Goal: Information Seeking & Learning: Learn about a topic

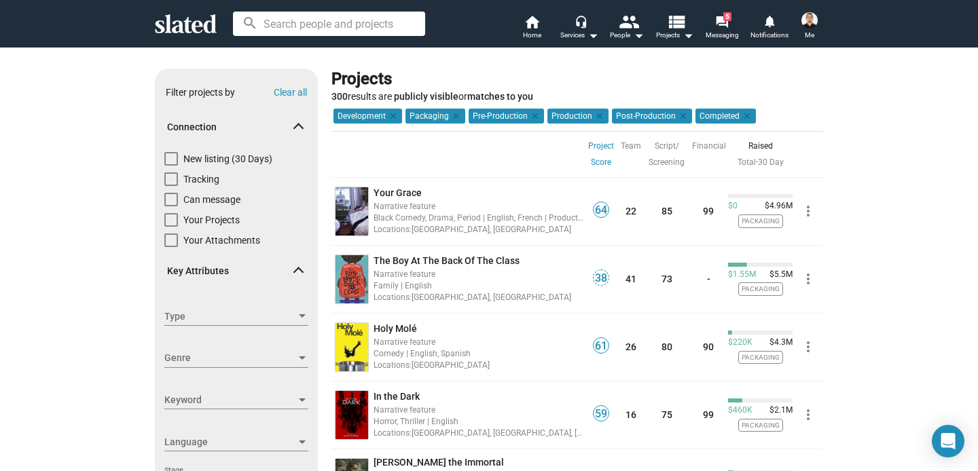
click at [810, 24] on img at bounding box center [809, 20] width 16 height 16
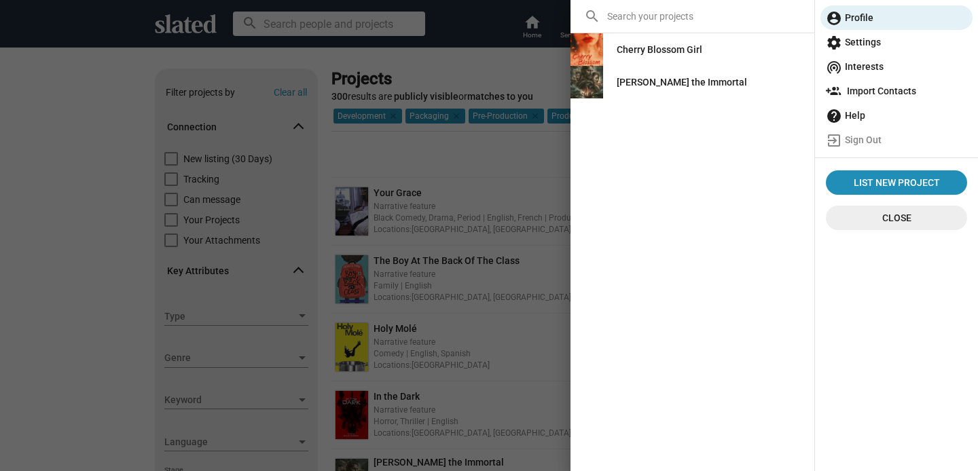
click at [675, 53] on div "Cherry Blossom Girl" at bounding box center [660, 49] width 86 height 24
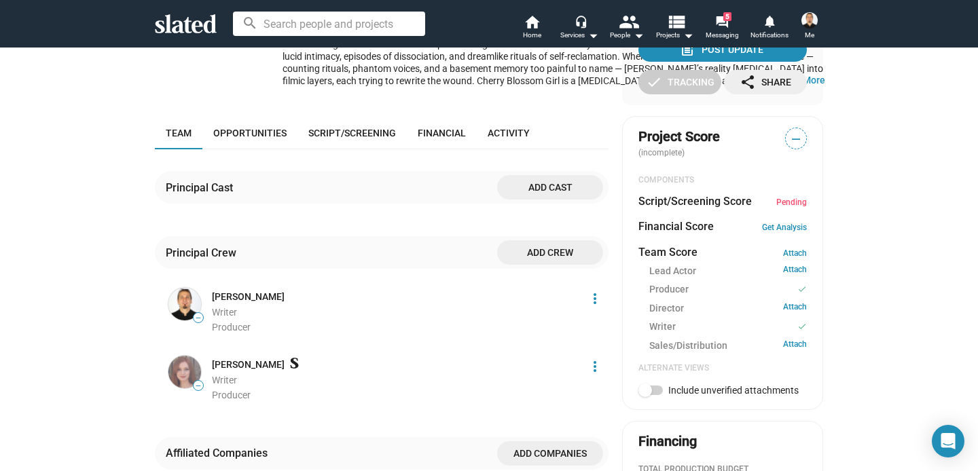
scroll to position [308, 0]
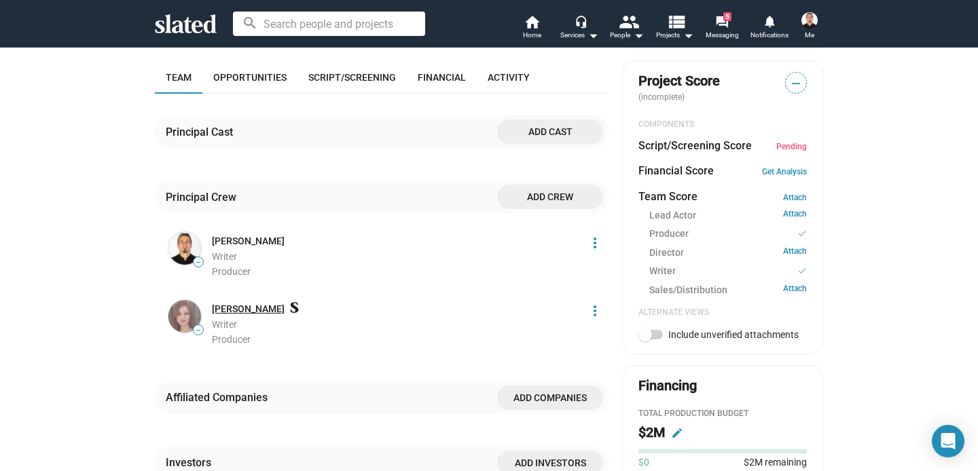
click at [249, 316] on link "Dilvin Isikli" at bounding box center [248, 309] width 73 height 13
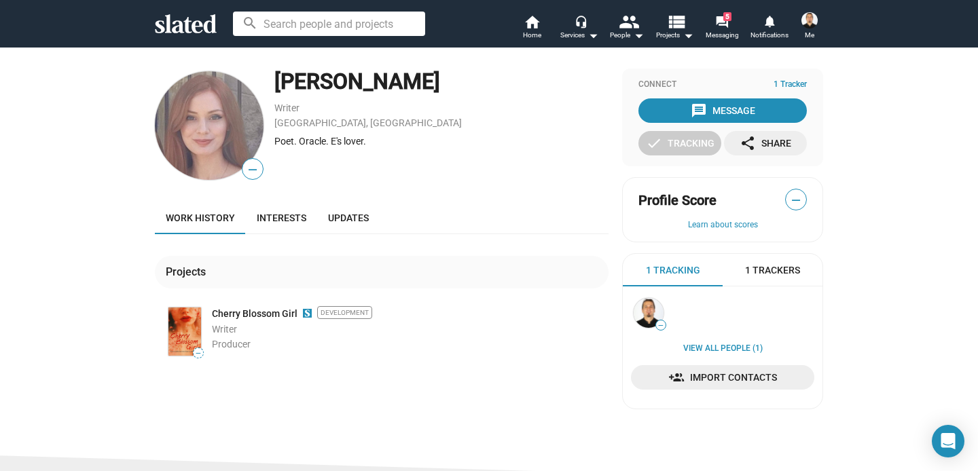
click at [776, 276] on div "1 Trackers" at bounding box center [773, 270] width 100 height 33
click at [675, 278] on div "1 Tracking" at bounding box center [673, 270] width 100 height 33
click at [771, 21] on mat-icon "notifications" at bounding box center [769, 20] width 13 height 13
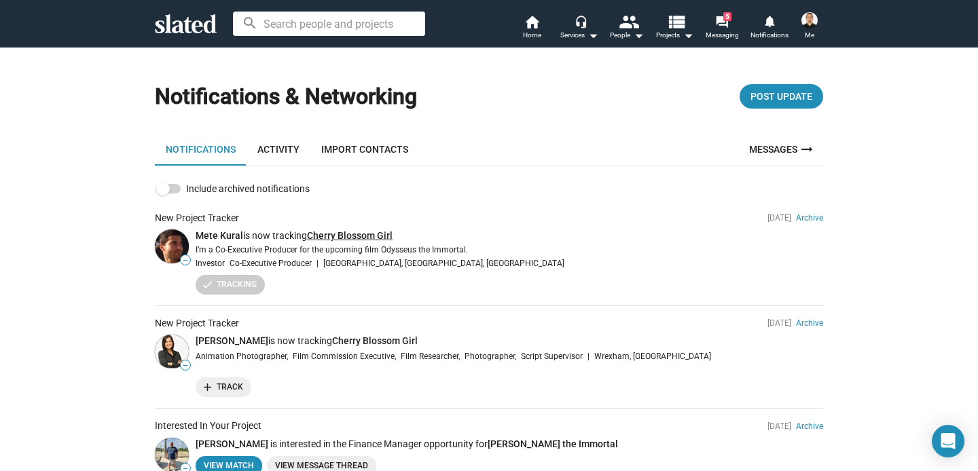
click at [367, 236] on link "Cherry Blossom Girl" at bounding box center [350, 235] width 86 height 11
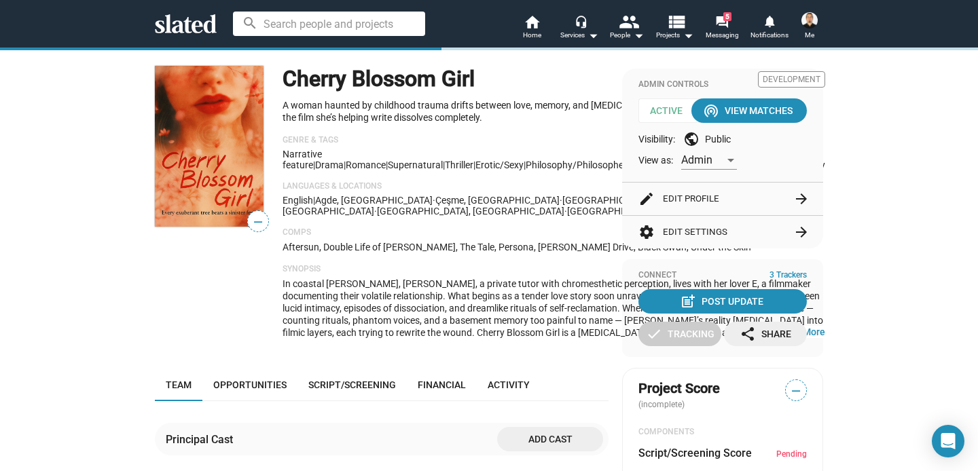
click at [774, 338] on div "share Share" at bounding box center [766, 334] width 52 height 24
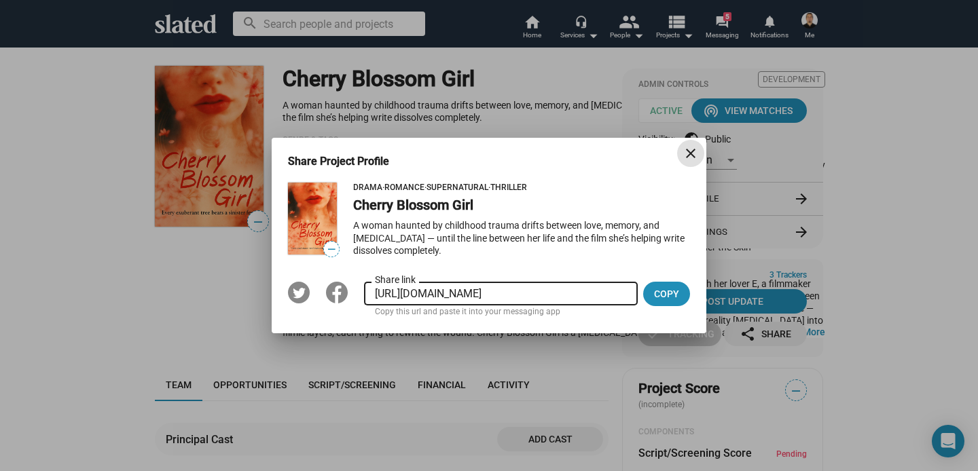
click at [697, 154] on mat-icon "close" at bounding box center [691, 153] width 16 height 16
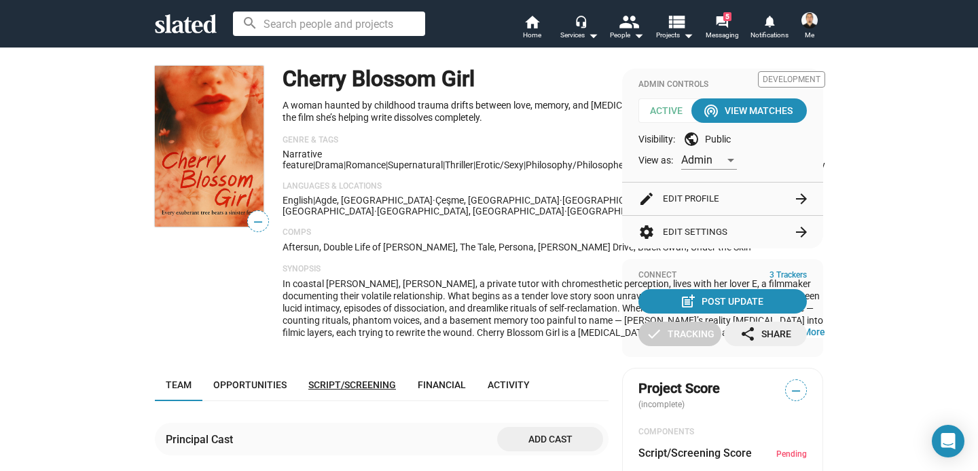
click at [323, 401] on link "Script/Screening" at bounding box center [351, 385] width 109 height 33
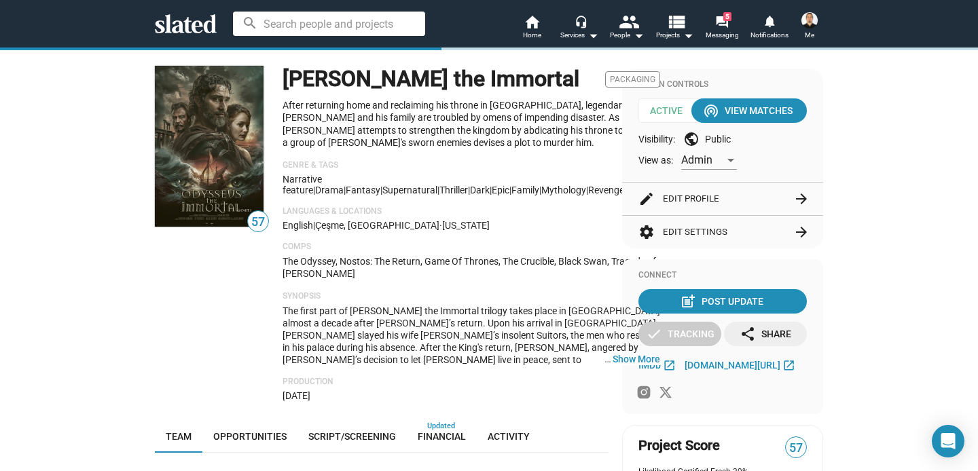
click at [814, 24] on img at bounding box center [809, 20] width 16 height 16
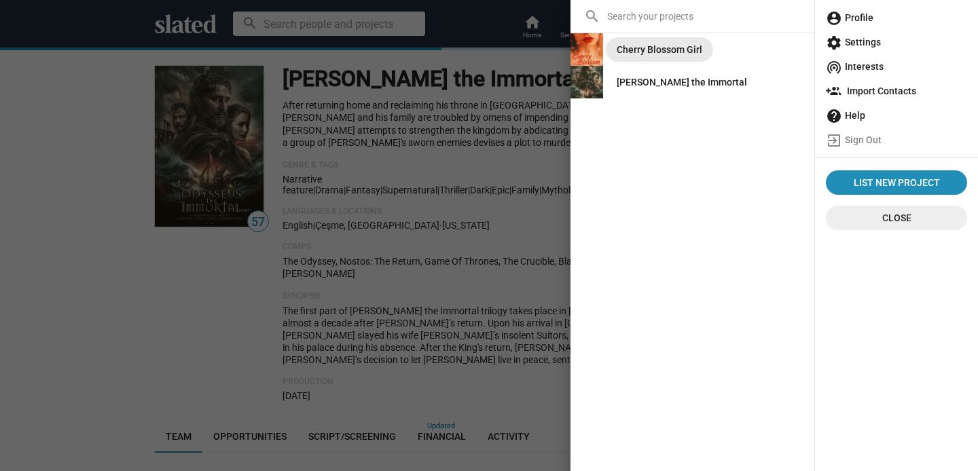
click at [656, 52] on div "Cherry Blossom Girl" at bounding box center [660, 49] width 86 height 24
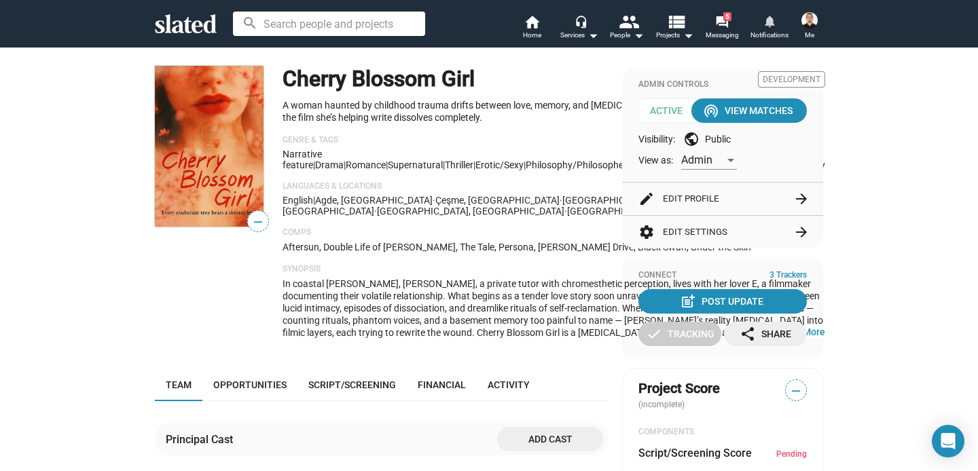
click at [768, 26] on mat-icon "notifications" at bounding box center [769, 20] width 13 height 13
click at [806, 17] on img at bounding box center [809, 20] width 16 height 16
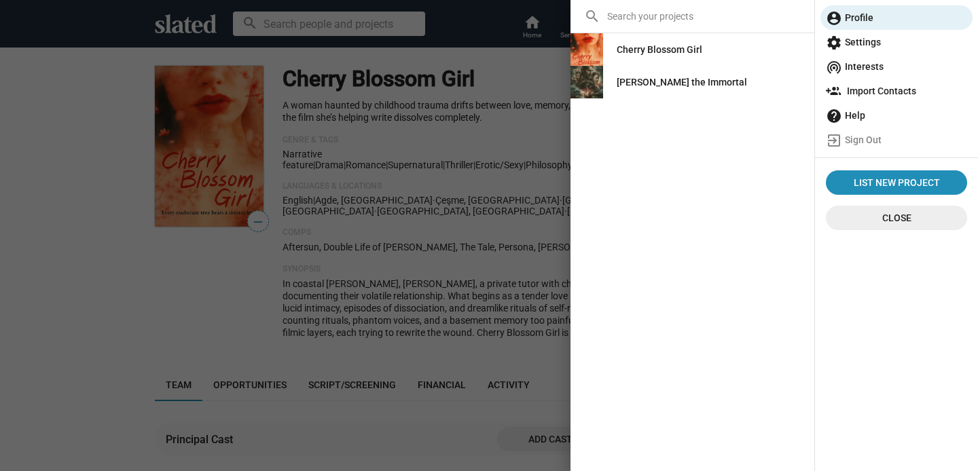
click at [671, 45] on div "Cherry Blossom Girl" at bounding box center [660, 49] width 86 height 24
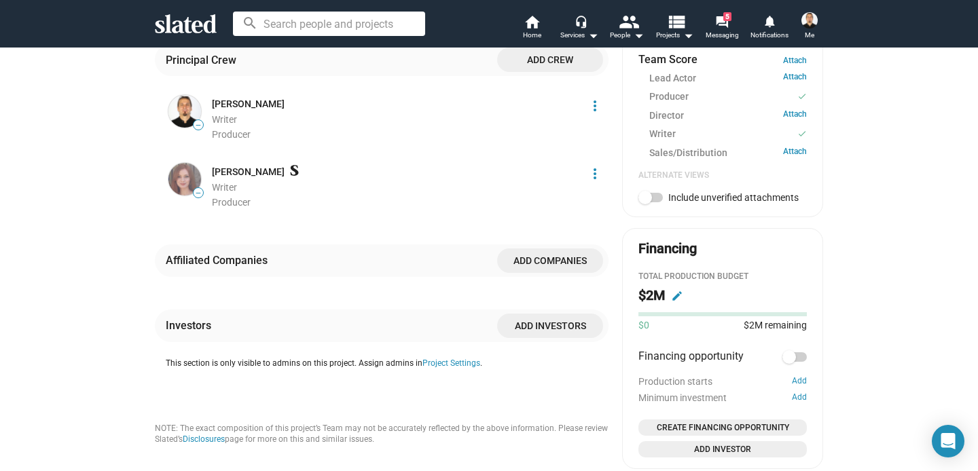
scroll to position [458, 0]
